Goal: Ask a question

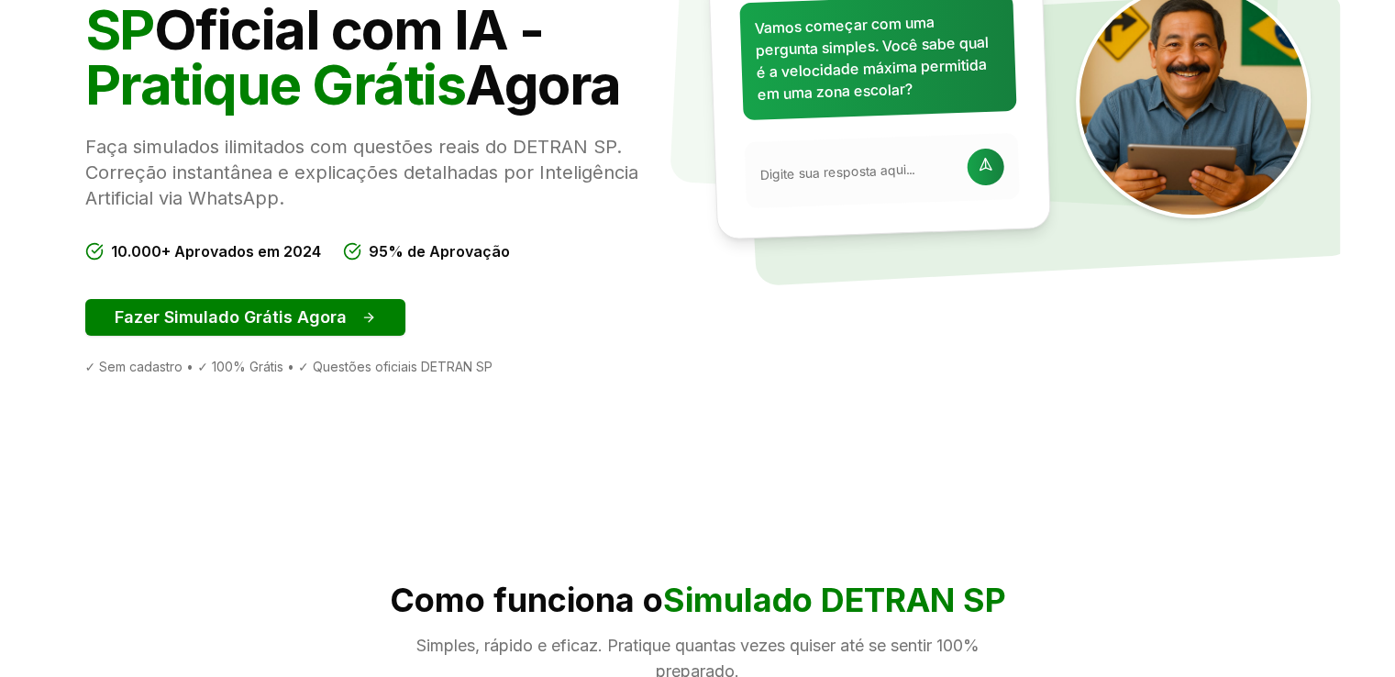
scroll to position [292, 0]
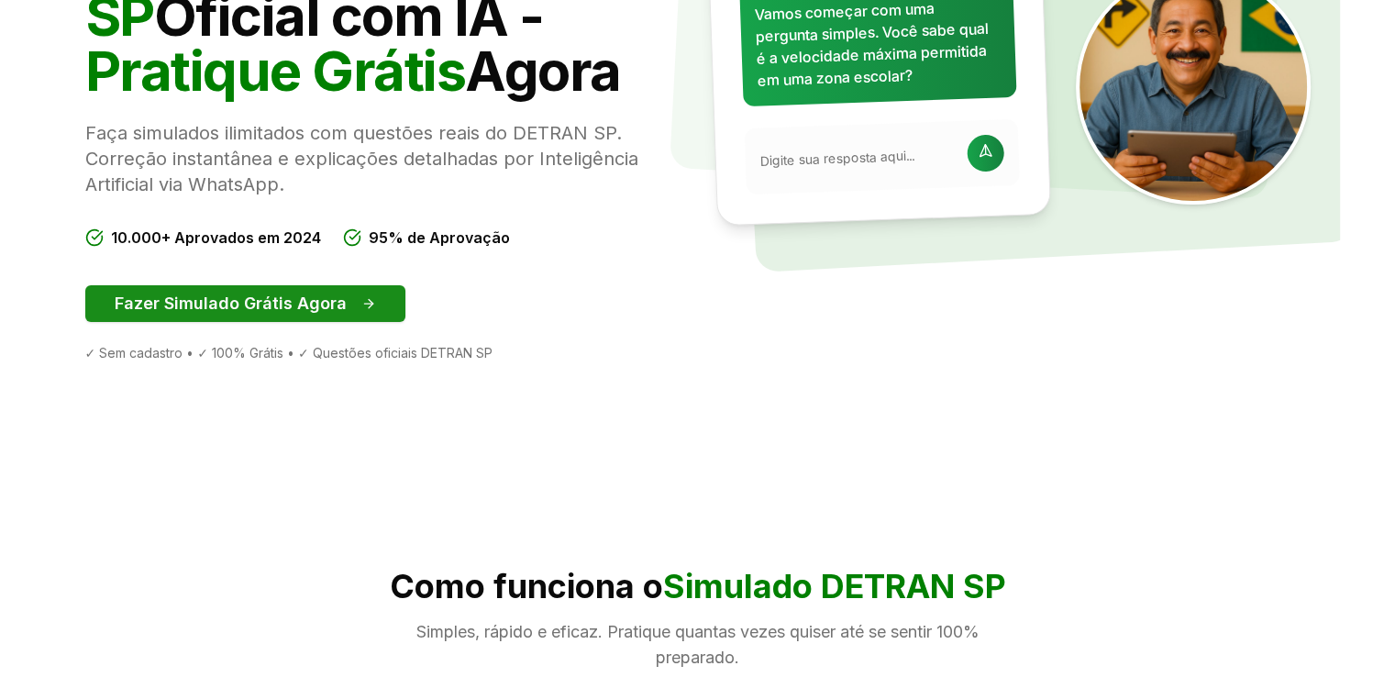
click at [322, 286] on button "Fazer Simulado Grátis Agora" at bounding box center [245, 303] width 320 height 37
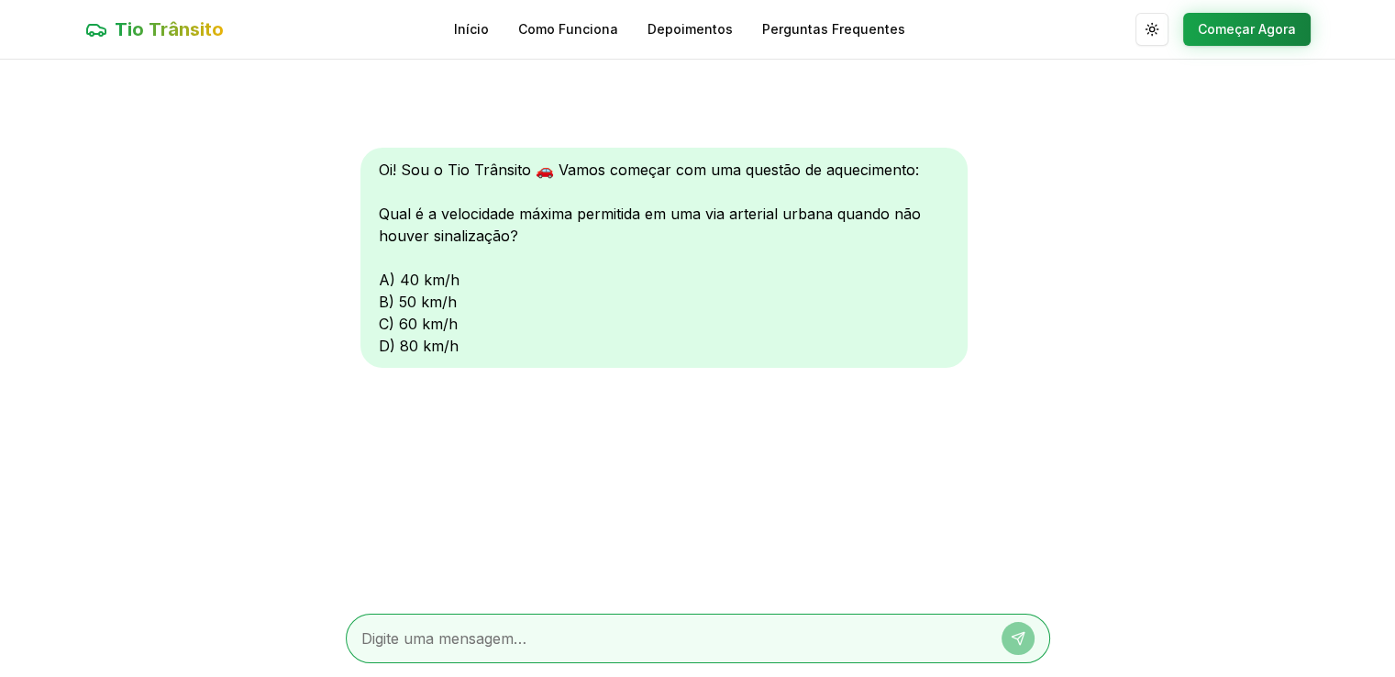
click at [536, 632] on textarea at bounding box center [672, 638] width 622 height 22
type textarea "C"
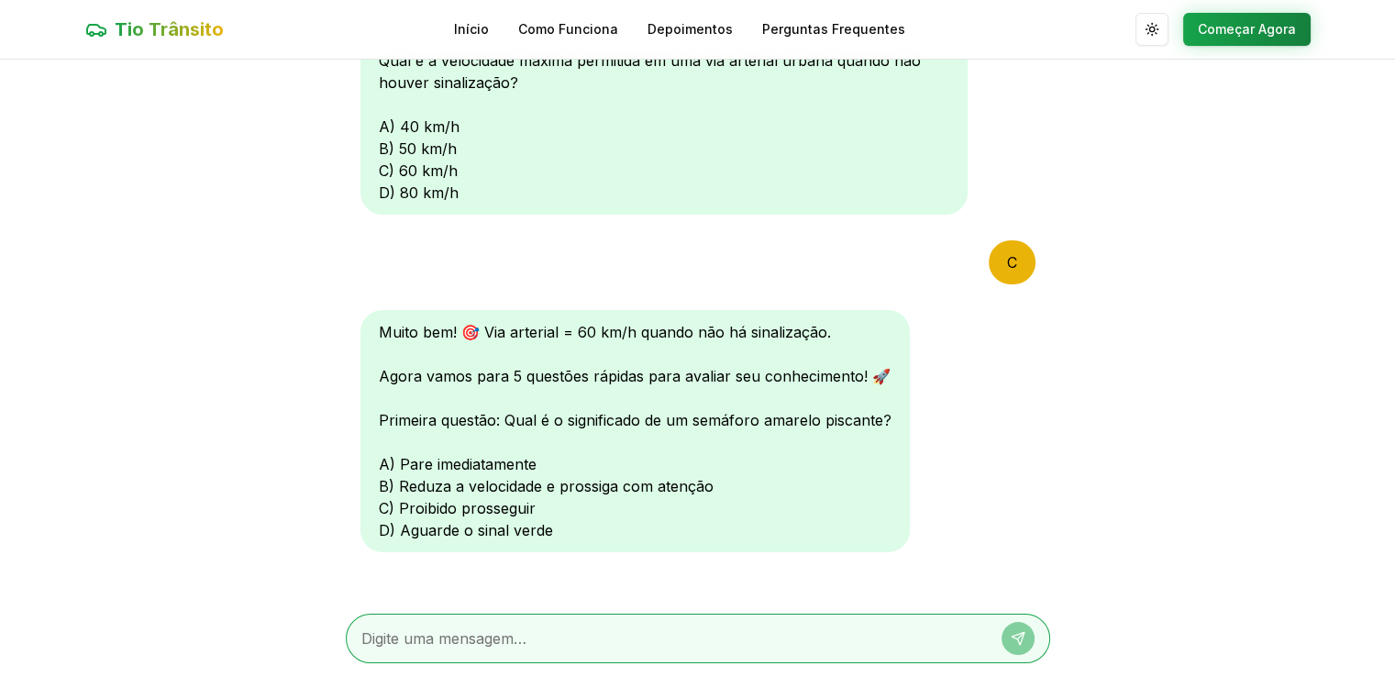
scroll to position [169, 0]
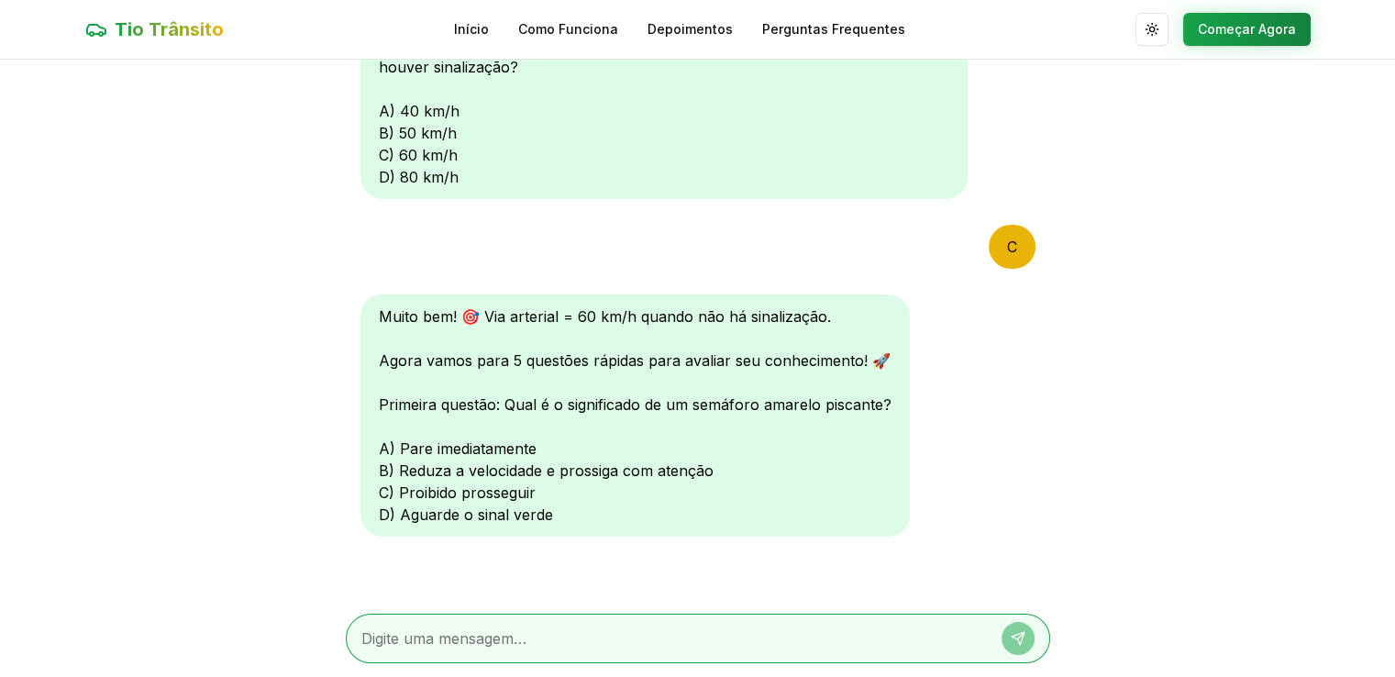
click at [459, 646] on textarea at bounding box center [672, 638] width 622 height 22
type textarea "B"
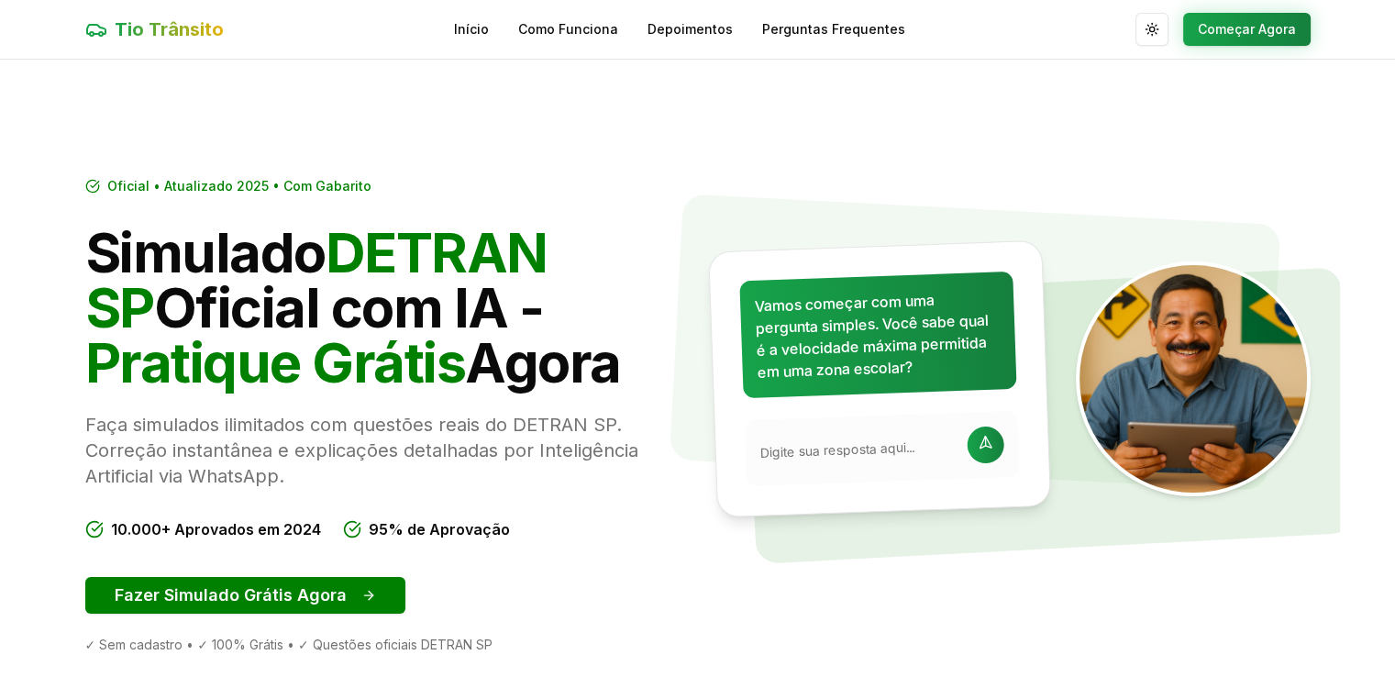
scroll to position [292, 0]
